Goal: Information Seeking & Learning: Check status

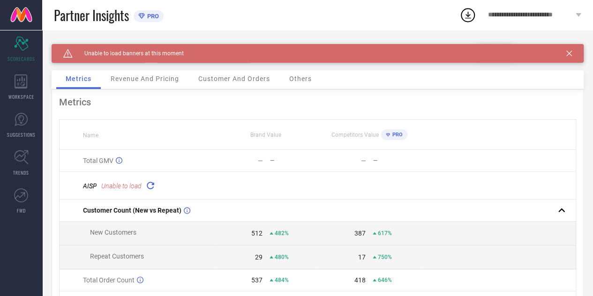
click at [150, 83] on div "Revenue And Pricing" at bounding box center [144, 79] width 87 height 19
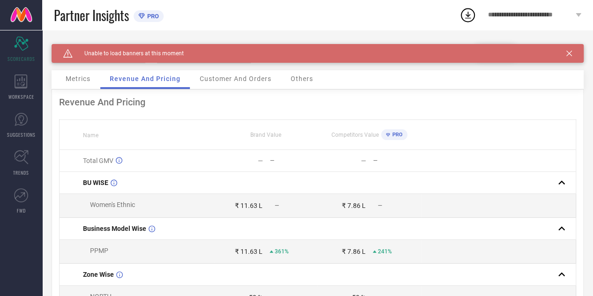
click at [86, 78] on span "Metrics" at bounding box center [78, 78] width 25 height 7
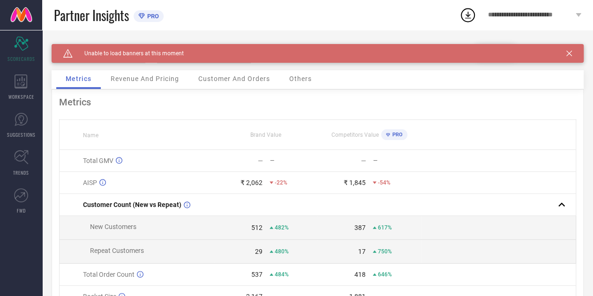
click at [173, 85] on div "Revenue And Pricing" at bounding box center [144, 79] width 87 height 19
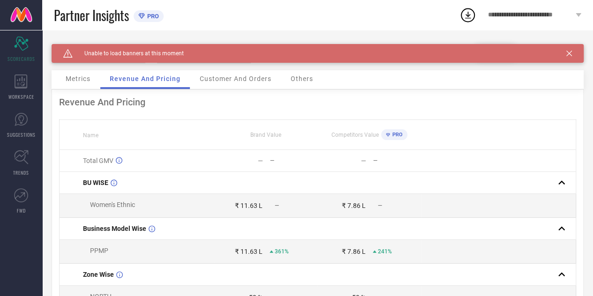
click at [215, 85] on div "Customer And Orders" at bounding box center [235, 79] width 90 height 19
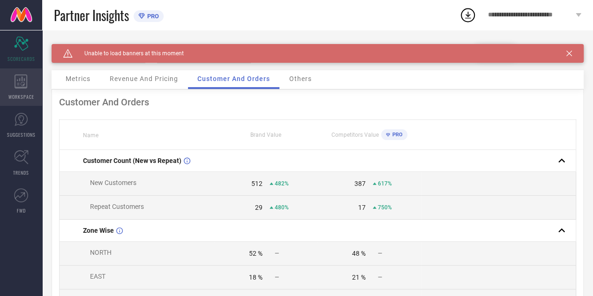
click at [18, 88] on icon at bounding box center [21, 81] width 13 height 14
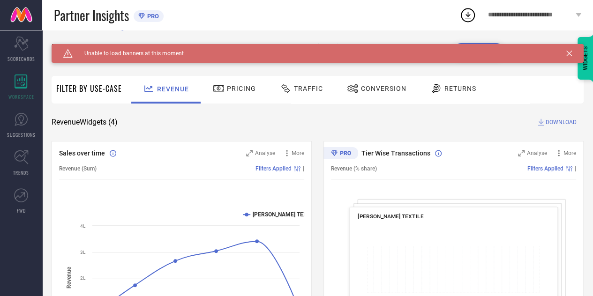
scroll to position [20, 0]
click at [302, 84] on div "Traffic" at bounding box center [301, 89] width 48 height 16
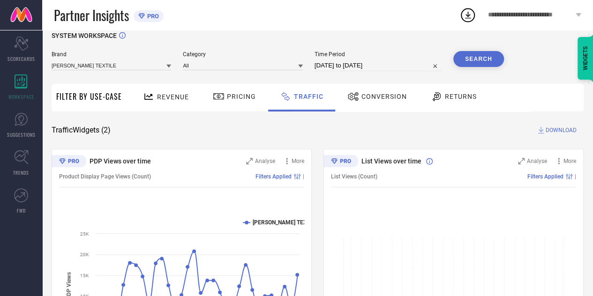
scroll to position [12, 0]
click at [391, 97] on span "Conversion" at bounding box center [383, 96] width 45 height 7
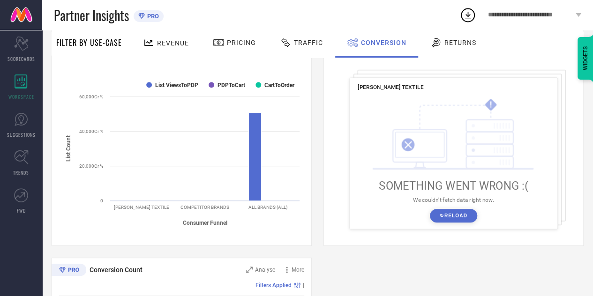
scroll to position [149, 0]
click at [465, 222] on button "↻ Reload" at bounding box center [453, 216] width 47 height 14
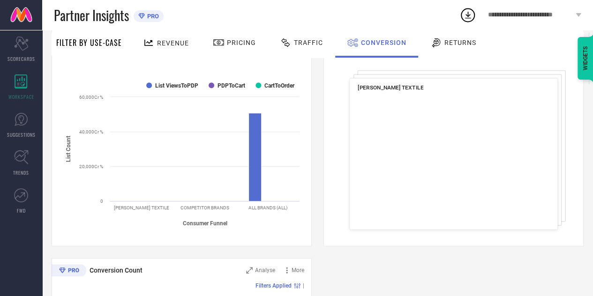
click at [465, 222] on div "Created with Highcharts 9.3.3 Unknown : 0.6 % ​ Unknown : 0.6 % Android : 60.3 …" at bounding box center [453, 160] width 192 height 125
click at [465, 222] on rect at bounding box center [453, 160] width 192 height 135
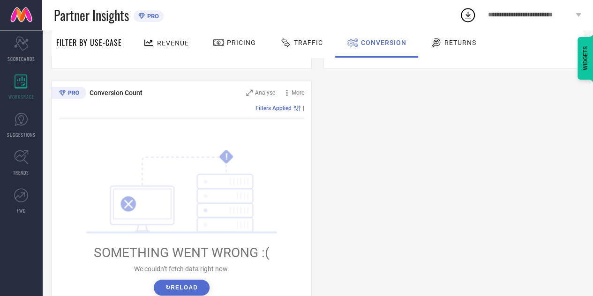
scroll to position [360, 0]
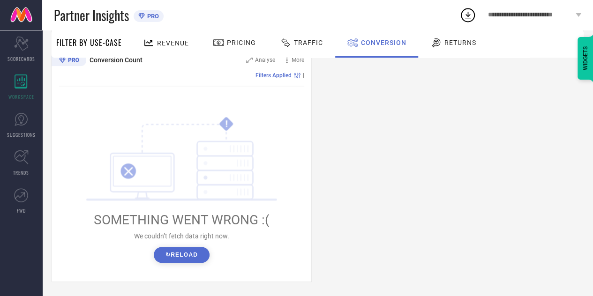
click at [169, 255] on button "↻ Reload" at bounding box center [182, 255] width 56 height 16
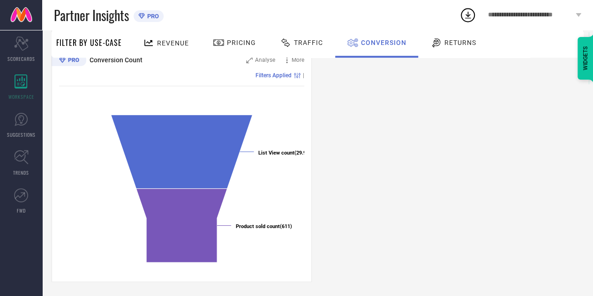
click at [185, 40] on span "Revenue" at bounding box center [173, 42] width 32 height 7
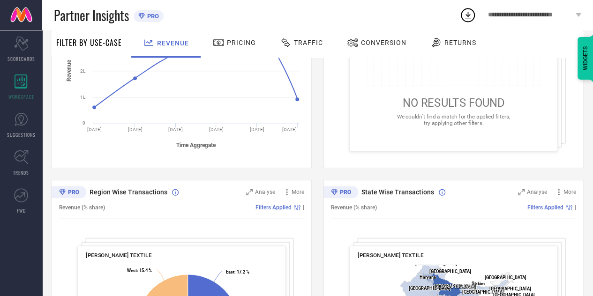
scroll to position [221, 0]
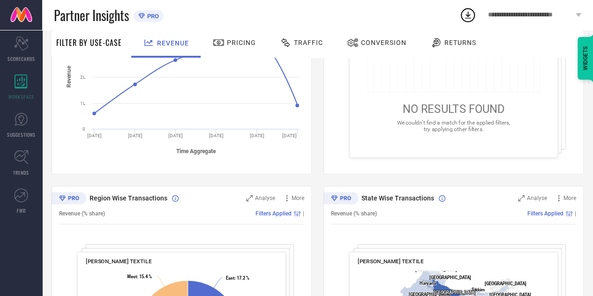
click at [457, 43] on span "Returns" at bounding box center [460, 42] width 32 height 7
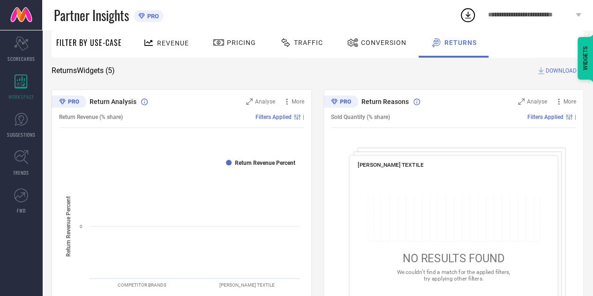
scroll to position [71, 0]
click at [14, 160] on icon at bounding box center [21, 157] width 15 height 15
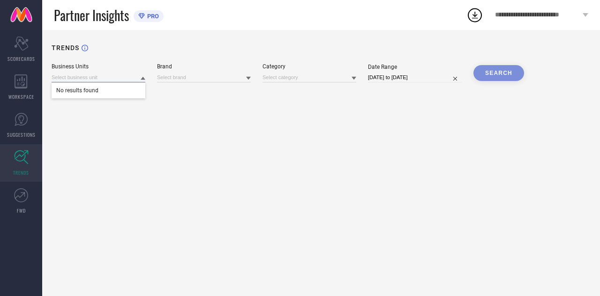
click at [76, 82] on input at bounding box center [99, 78] width 94 height 10
click at [104, 74] on input at bounding box center [99, 78] width 94 height 10
click at [140, 82] on input at bounding box center [99, 78] width 94 height 10
click at [180, 78] on input at bounding box center [204, 78] width 94 height 10
click at [284, 74] on input at bounding box center [309, 78] width 94 height 10
